Goal: Navigation & Orientation: Find specific page/section

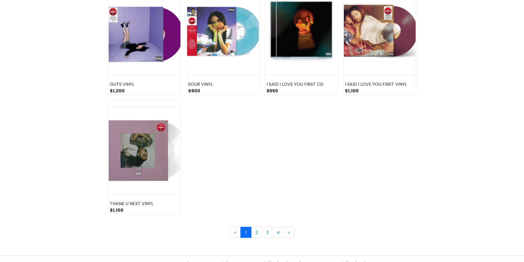
scroll to position [742, 0]
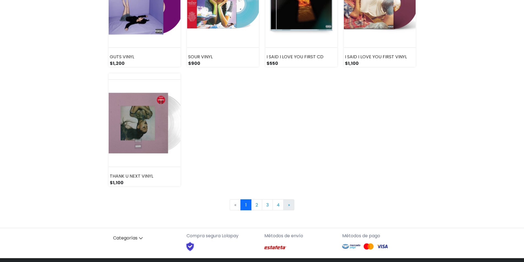
click at [291, 206] on link "» Next" at bounding box center [288, 204] width 11 height 11
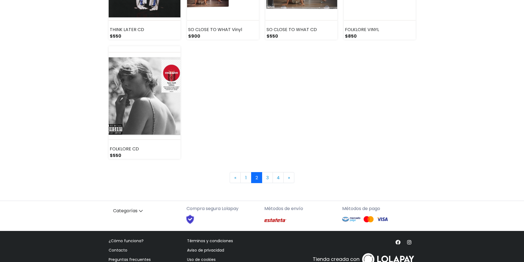
scroll to position [770, 0]
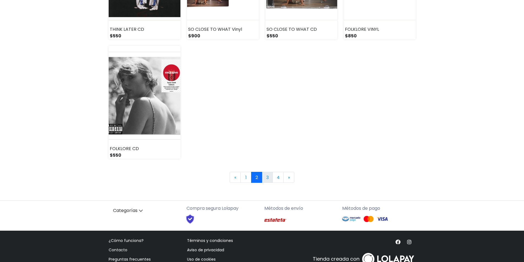
click at [268, 178] on link "3" at bounding box center [267, 177] width 11 height 11
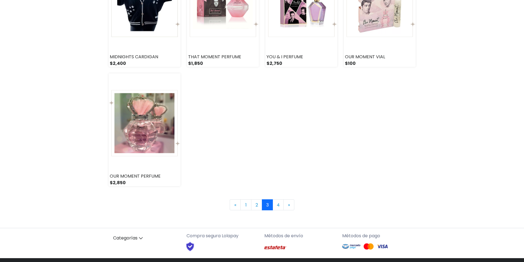
scroll to position [786, 0]
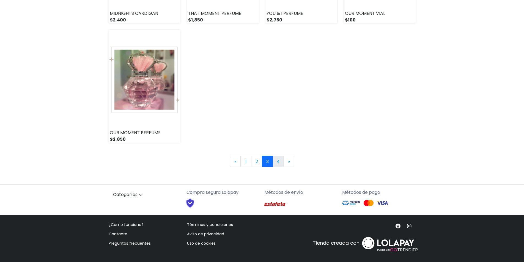
click at [279, 159] on link "4" at bounding box center [277, 161] width 11 height 11
